Goal: Task Accomplishment & Management: Manage account settings

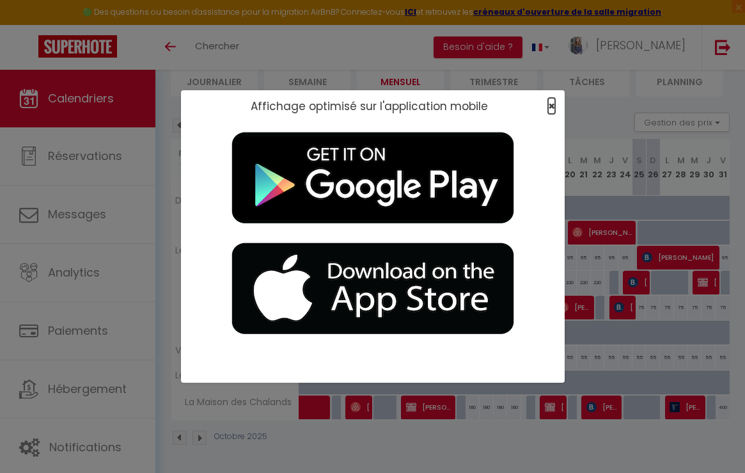
click at [549, 104] on span "×" at bounding box center [551, 106] width 7 height 16
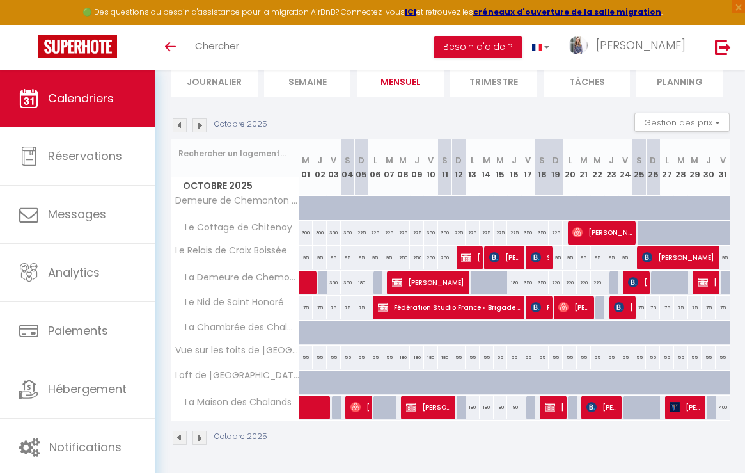
click at [186, 122] on img at bounding box center [180, 125] width 14 height 14
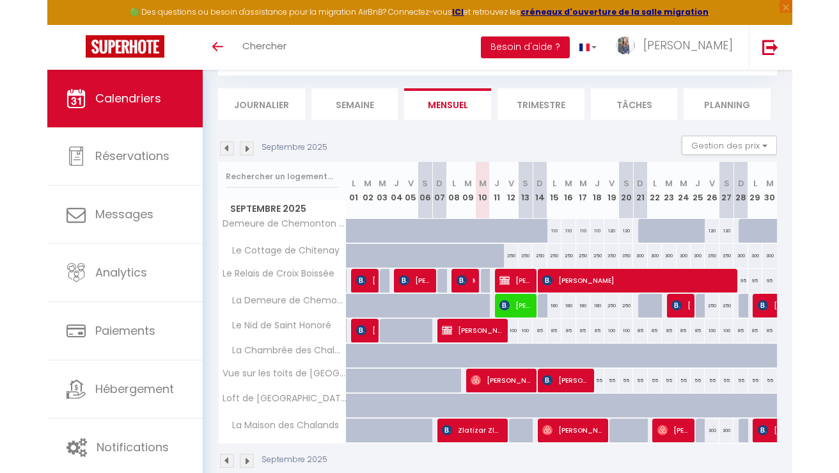
scroll to position [93, 0]
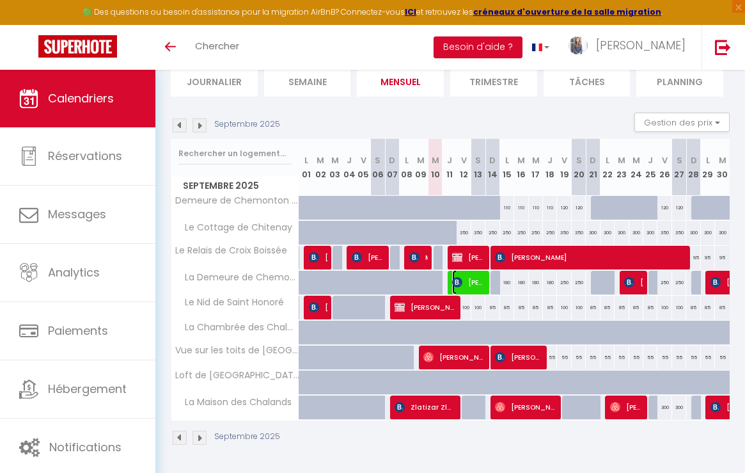
click at [460, 285] on img at bounding box center [457, 282] width 10 height 10
select select "OK"
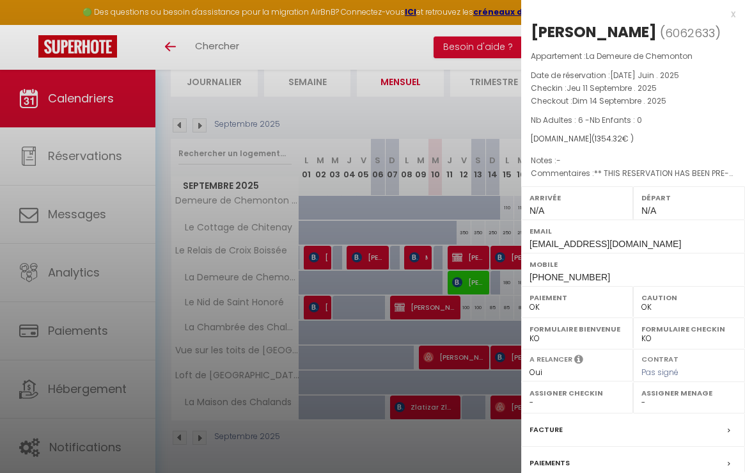
click at [460, 285] on div at bounding box center [372, 236] width 745 height 473
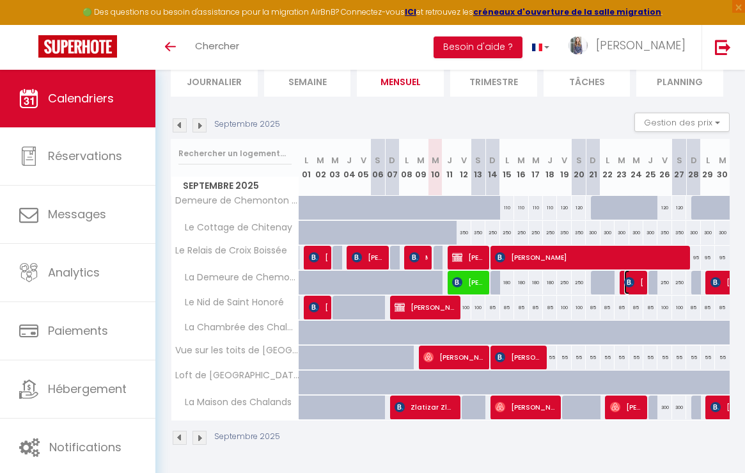
click at [637, 288] on span "[PERSON_NAME]" at bounding box center [633, 282] width 19 height 24
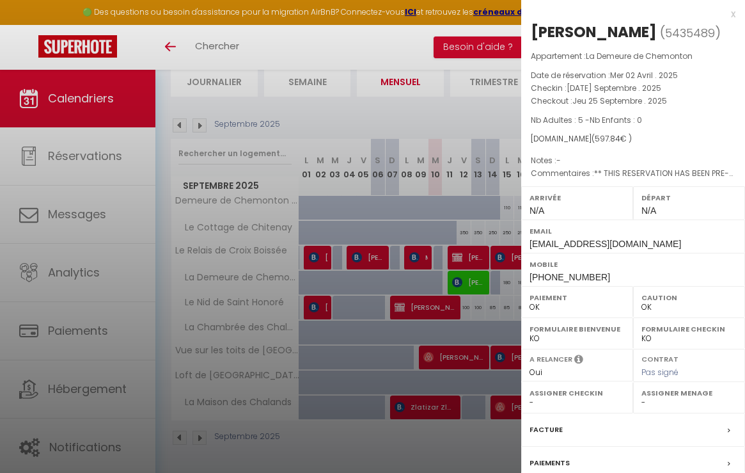
click at [489, 292] on div at bounding box center [372, 236] width 745 height 473
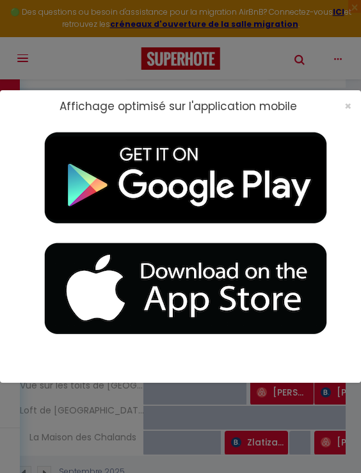
click at [347, 72] on div "Affichage optimisé sur l'application mobile ×" at bounding box center [180, 236] width 361 height 473
click at [346, 106] on span "×" at bounding box center [347, 106] width 7 height 16
